Goal: Task Accomplishment & Management: Complete application form

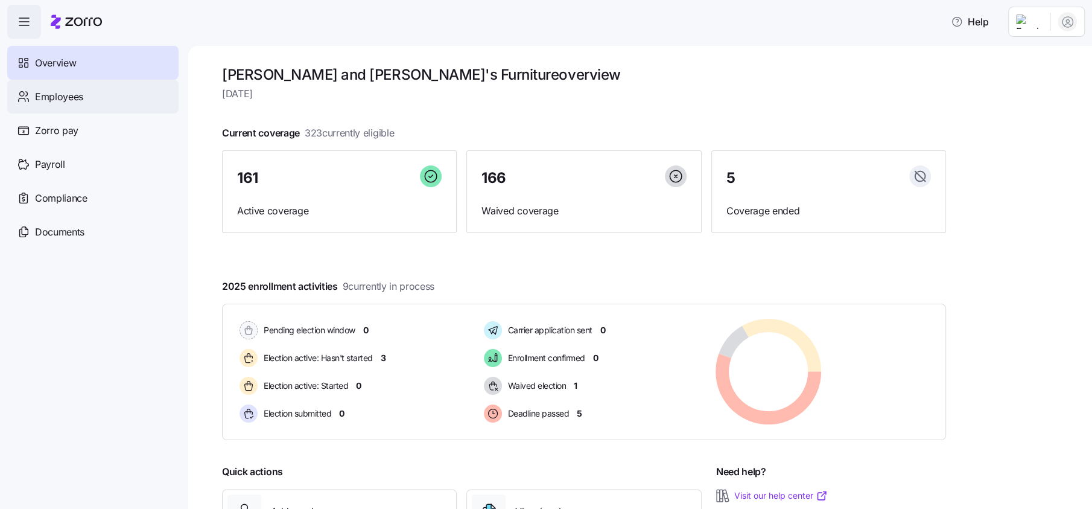
click at [69, 94] on span "Employees" at bounding box center [59, 96] width 48 height 15
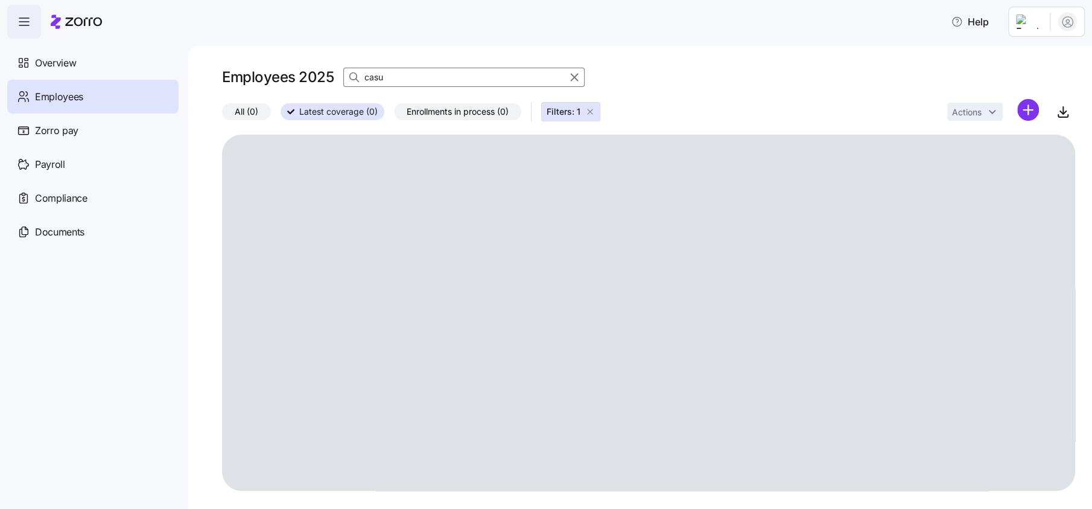
click at [403, 73] on input "casu" at bounding box center [463, 77] width 241 height 19
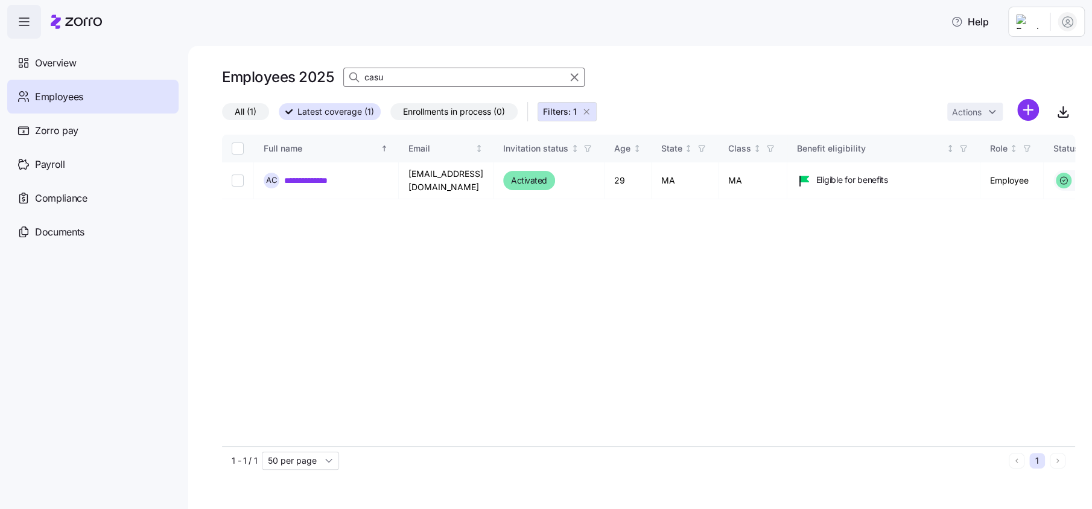
click at [594, 110] on button "Filters: 1" at bounding box center [567, 111] width 59 height 19
click at [496, 74] on input "casu" at bounding box center [463, 77] width 241 height 19
type input "[PERSON_NAME]"
click at [1022, 110] on html "**********" at bounding box center [546, 251] width 1092 height 502
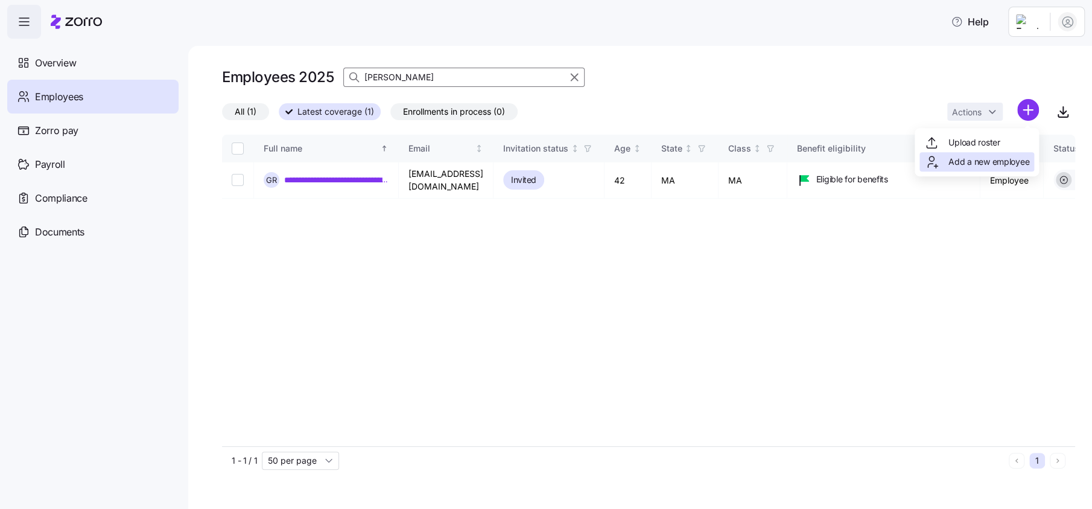
click at [989, 159] on span "Add a new employee" at bounding box center [989, 162] width 81 height 12
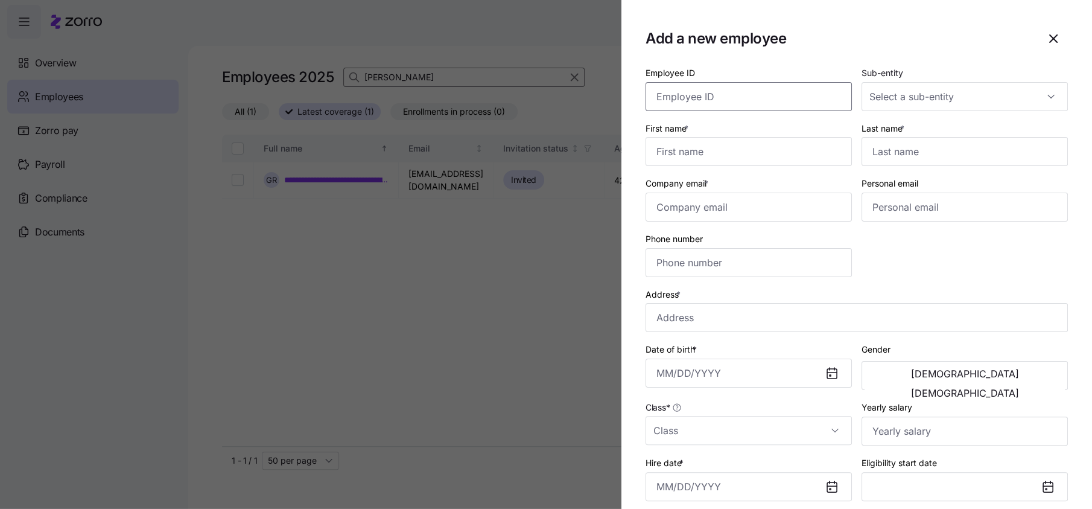
click at [779, 94] on input "Employee ID" at bounding box center [749, 96] width 206 height 29
type input "1148"
type input "[PERSON_NAME]"
type input "[EMAIL_ADDRESS][DOMAIN_NAME]"
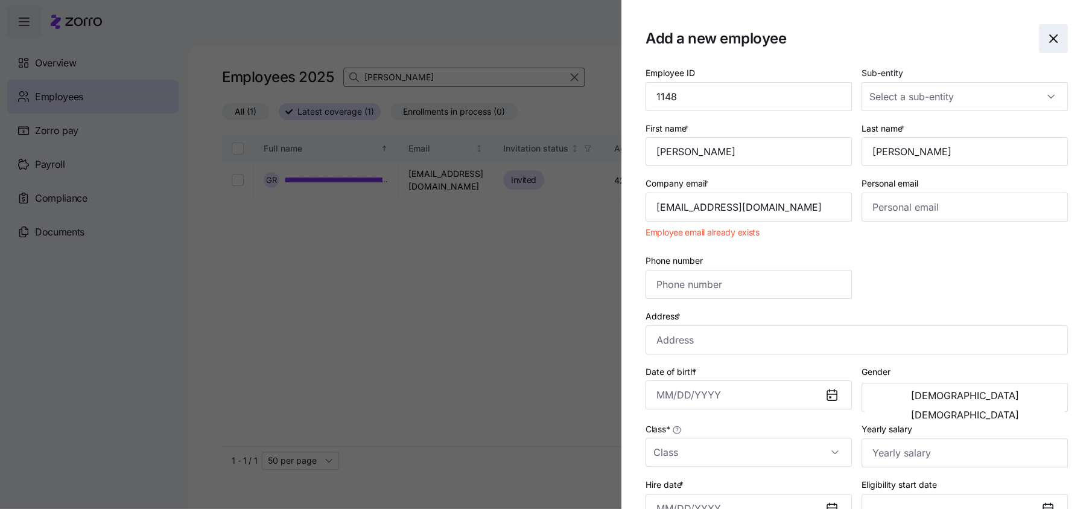
click at [1050, 42] on icon "button" at bounding box center [1053, 38] width 7 height 7
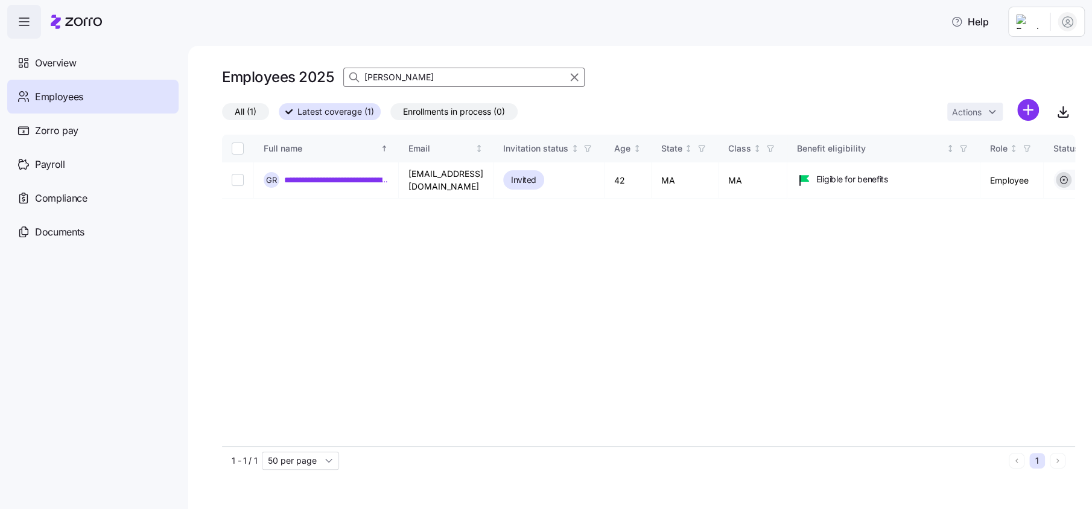
click at [1034, 16] on html "**********" at bounding box center [546, 251] width 1092 height 502
click at [1030, 121] on div "Log out" at bounding box center [1019, 122] width 47 height 13
